Goal: Task Accomplishment & Management: Manage account settings

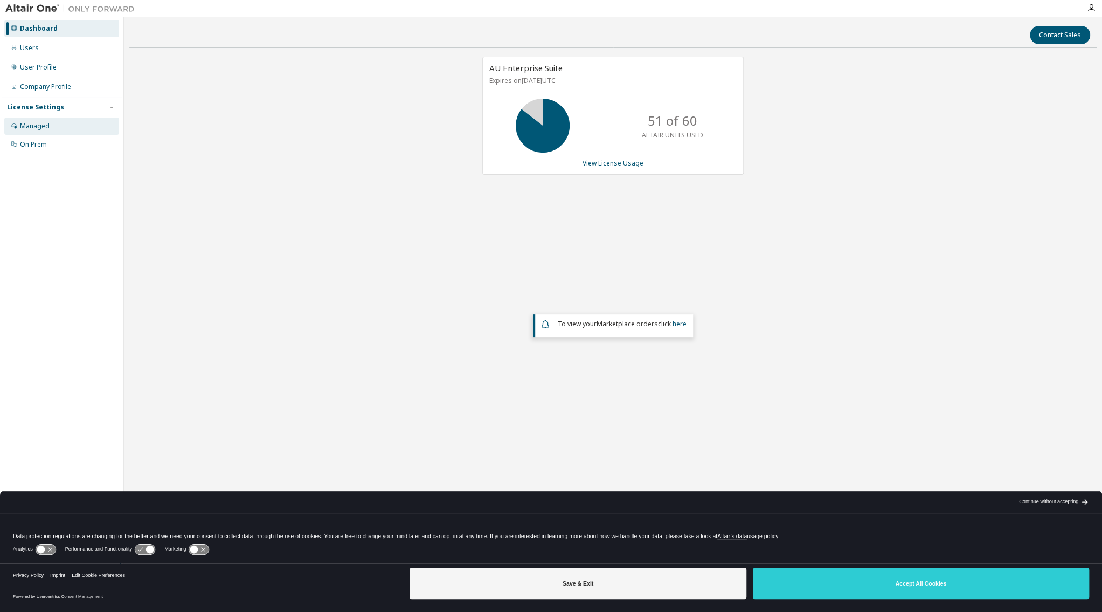
click at [35, 125] on div "Managed" at bounding box center [35, 126] width 30 height 9
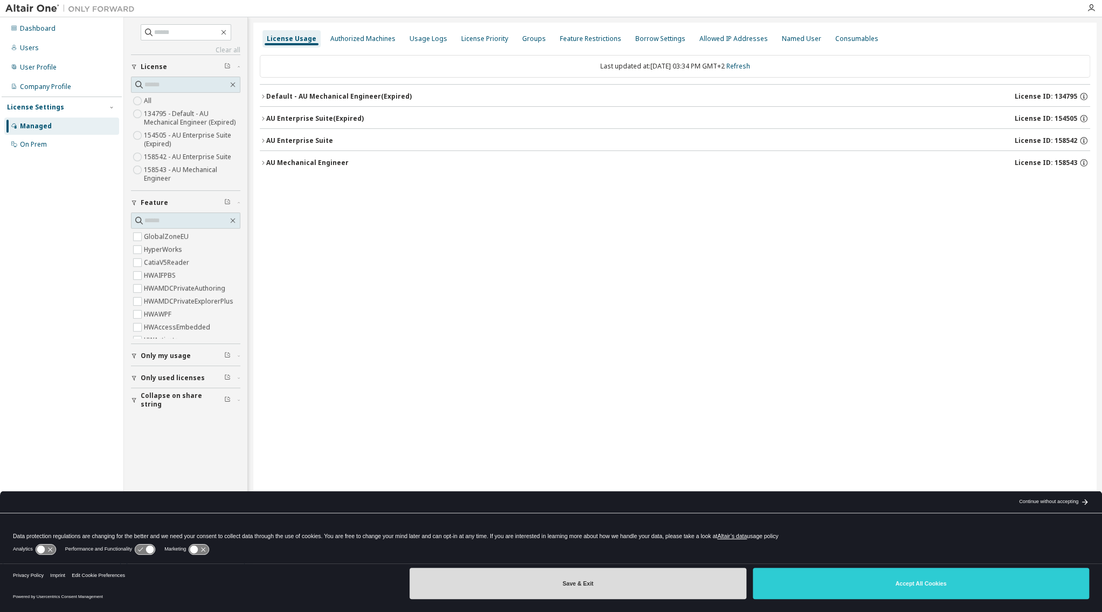
click at [617, 589] on button "Save & Exit" at bounding box center [578, 583] width 336 height 31
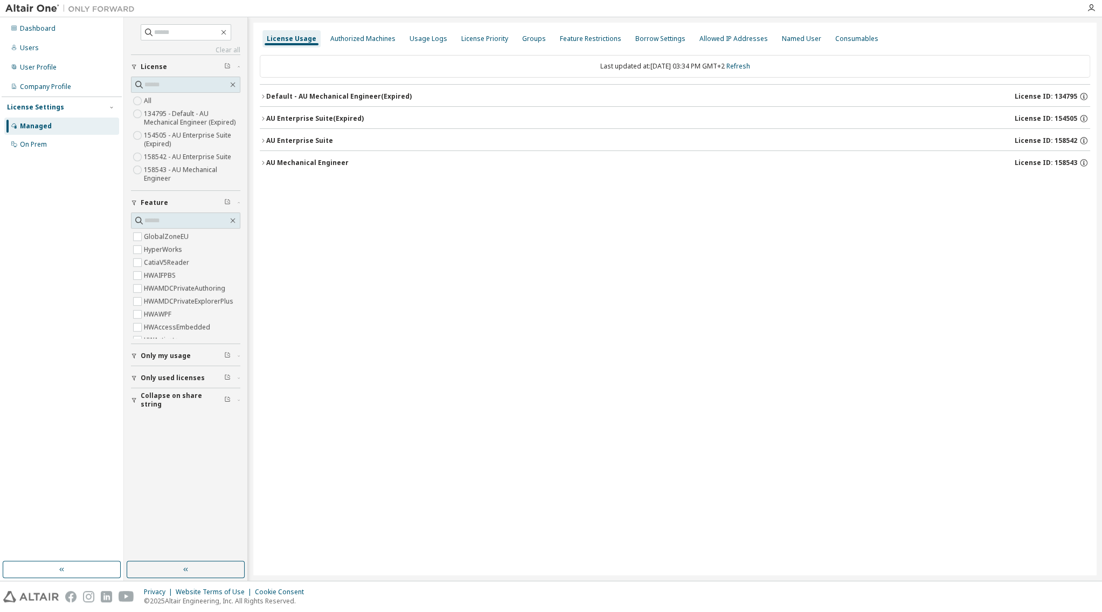
click at [262, 161] on icon "button" at bounding box center [263, 163] width 6 height 6
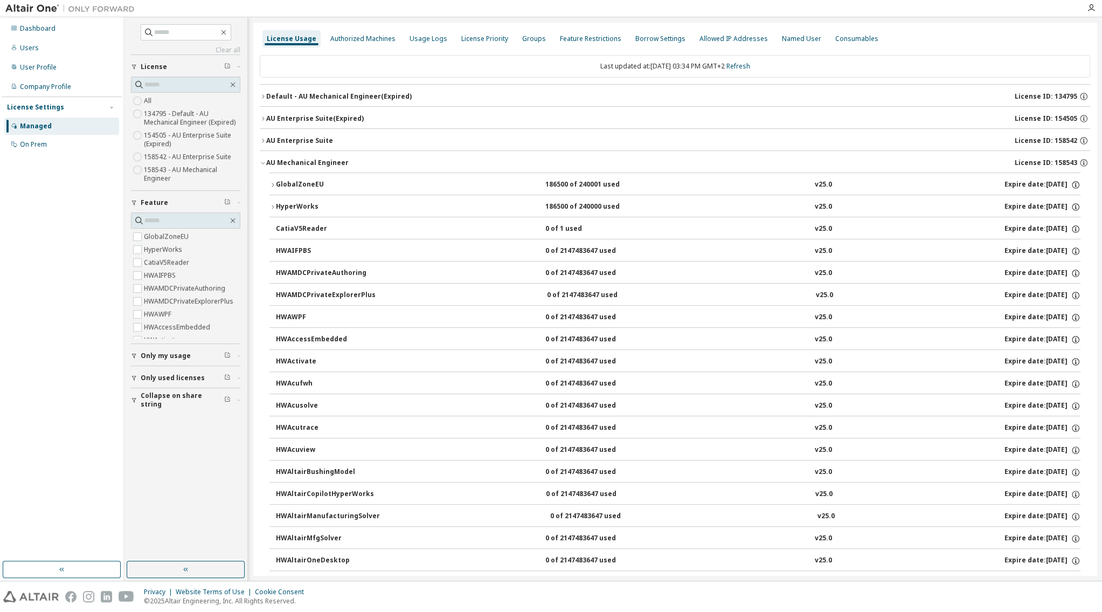
click at [264, 141] on icon "button" at bounding box center [263, 140] width 6 height 6
